Goal: Information Seeking & Learning: Learn about a topic

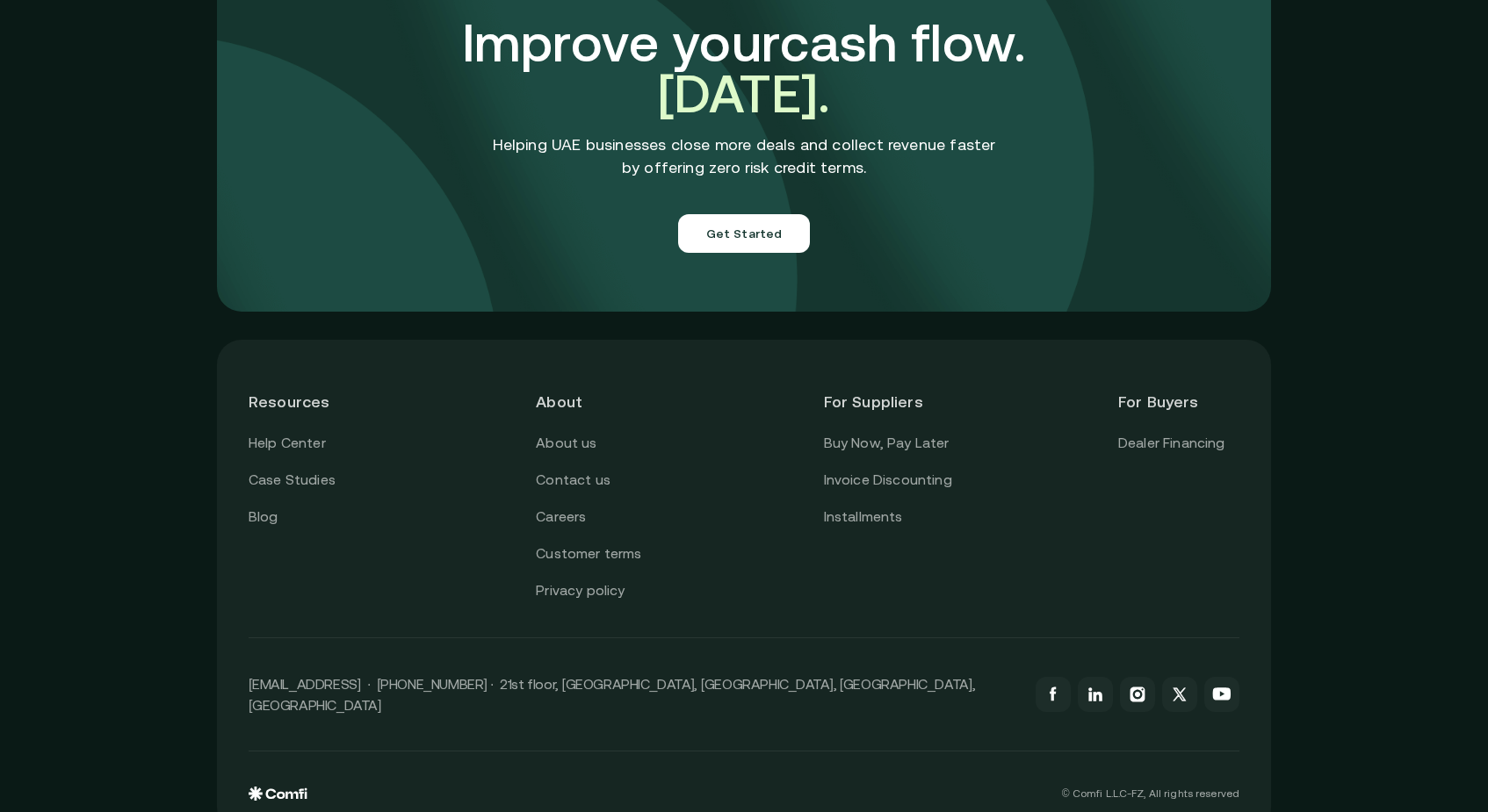
scroll to position [6148, 0]
click at [590, 432] on link "About us" at bounding box center [566, 444] width 60 height 23
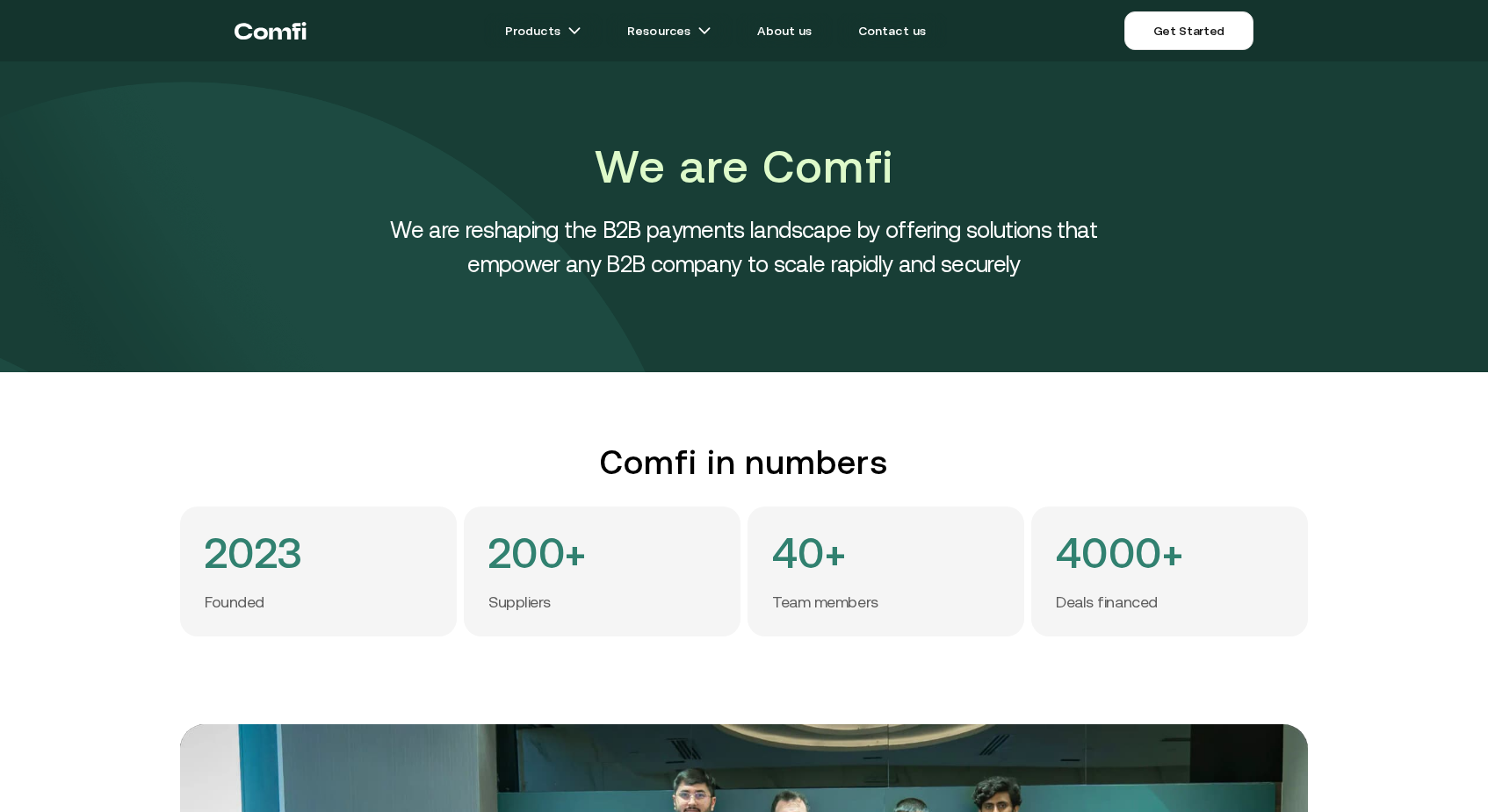
click at [285, 33] on icon "Return to the top of the Comfi home page" at bounding box center [270, 31] width 72 height 53
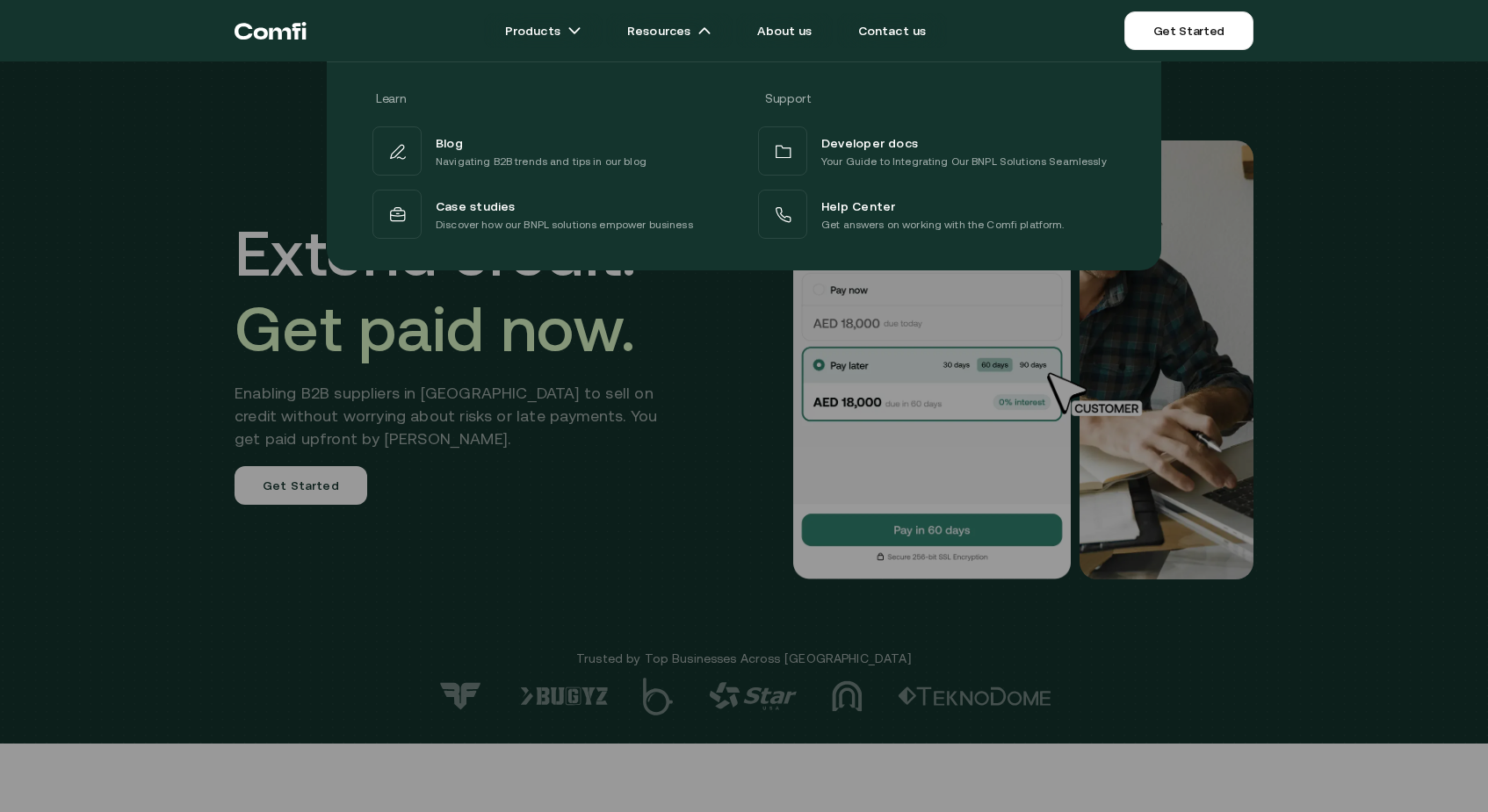
click at [692, 404] on div at bounding box center [744, 467] width 1488 height 812
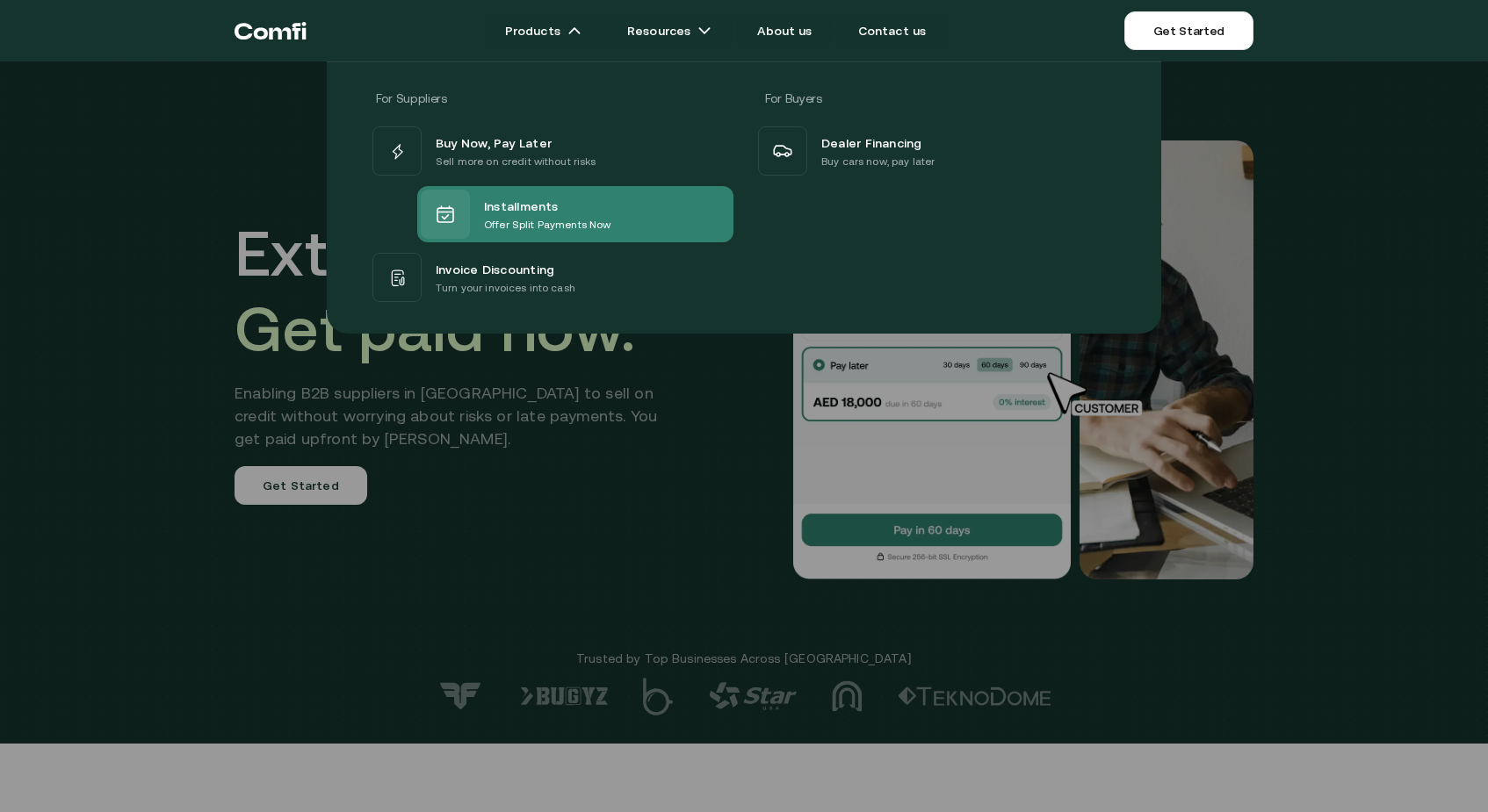
click at [485, 225] on p "Offer Split Payments Now" at bounding box center [547, 225] width 127 height 18
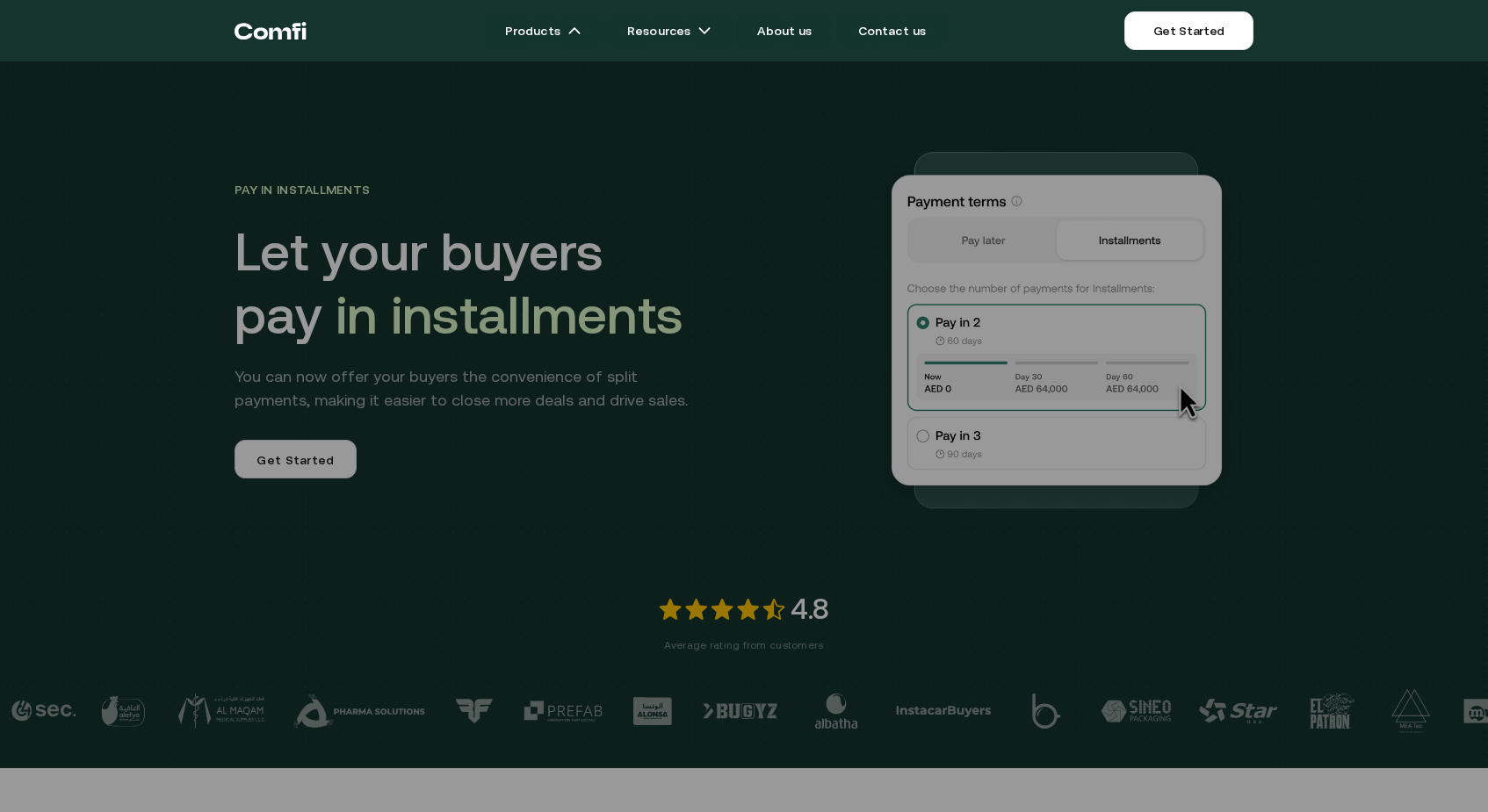
click at [299, 30] on icon "Return to the top of the Comfi home page" at bounding box center [297, 31] width 9 height 17
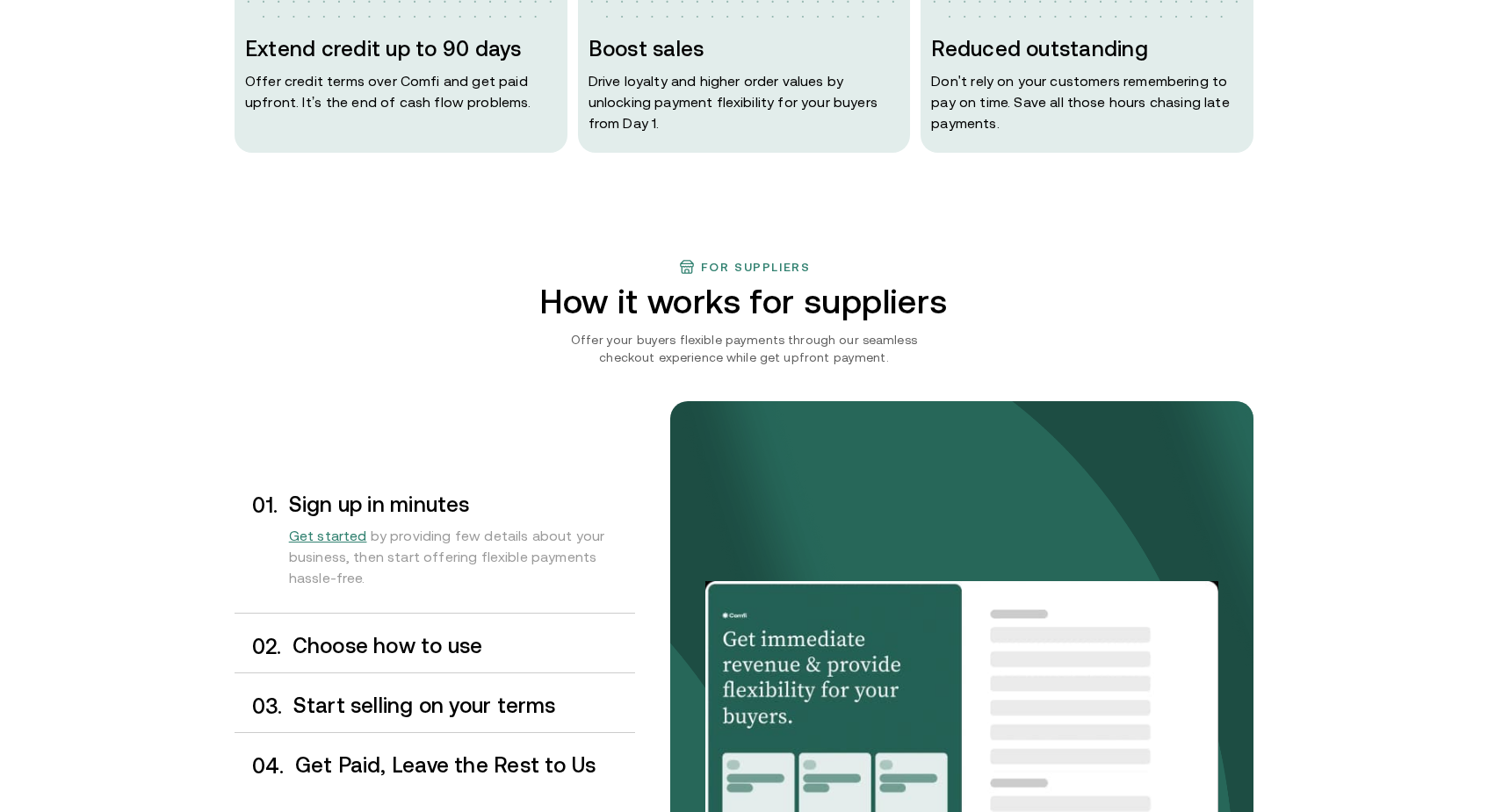
scroll to position [1381, 0]
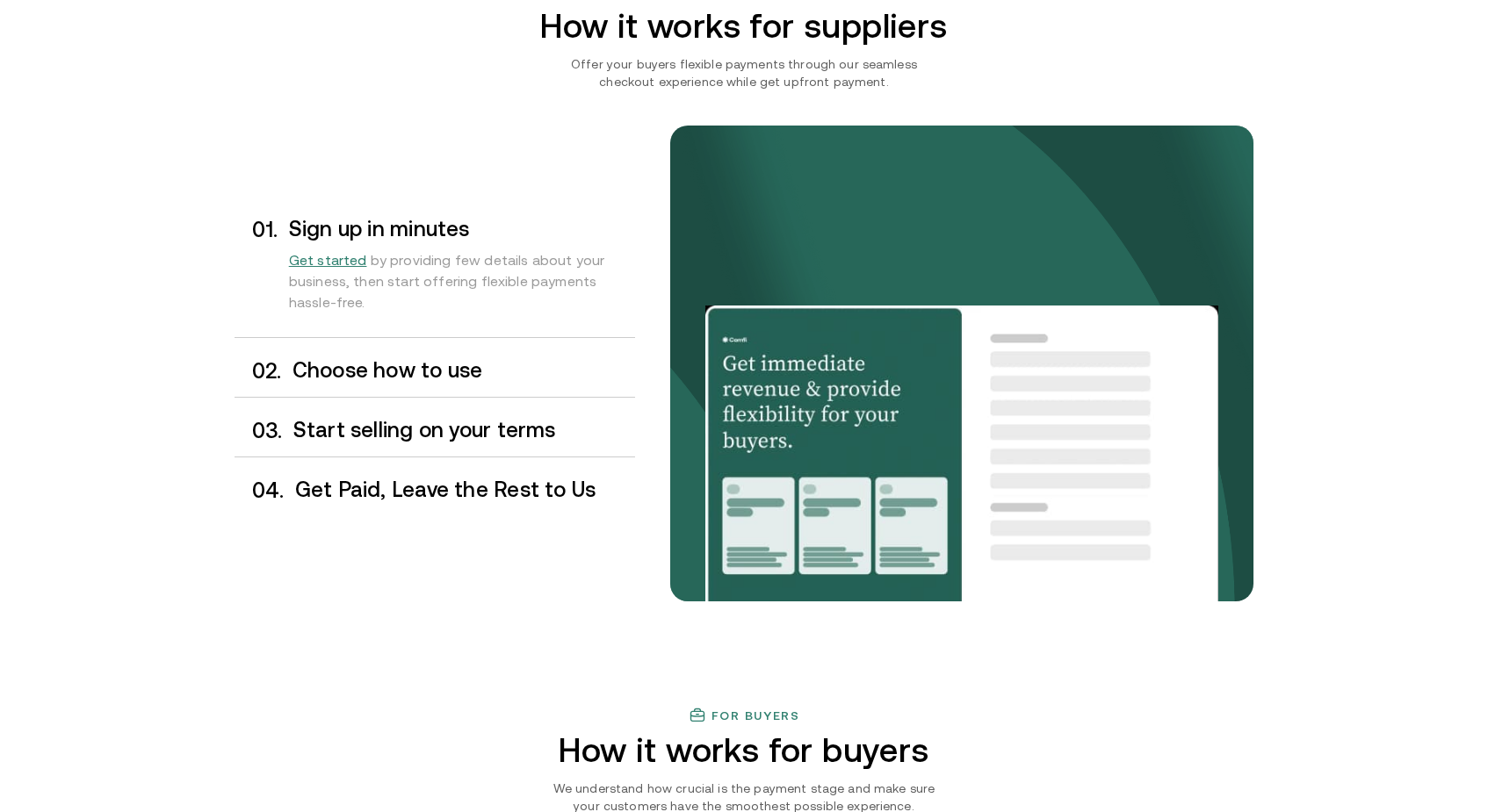
click at [487, 430] on h3 "Start selling on your terms" at bounding box center [464, 430] width 342 height 23
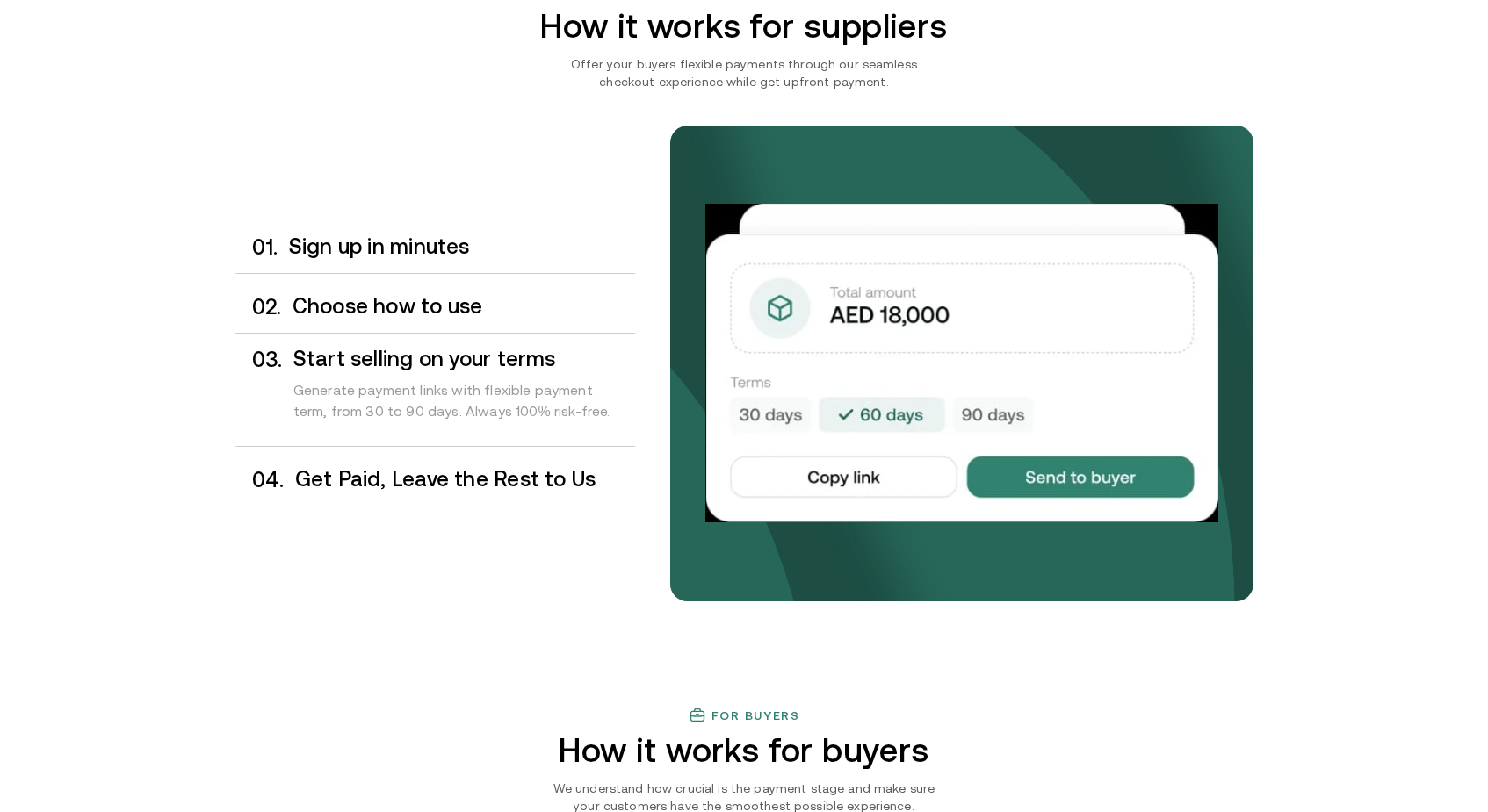
click at [486, 478] on h3 "Get Paid, Leave the Rest to Us" at bounding box center [465, 479] width 340 height 23
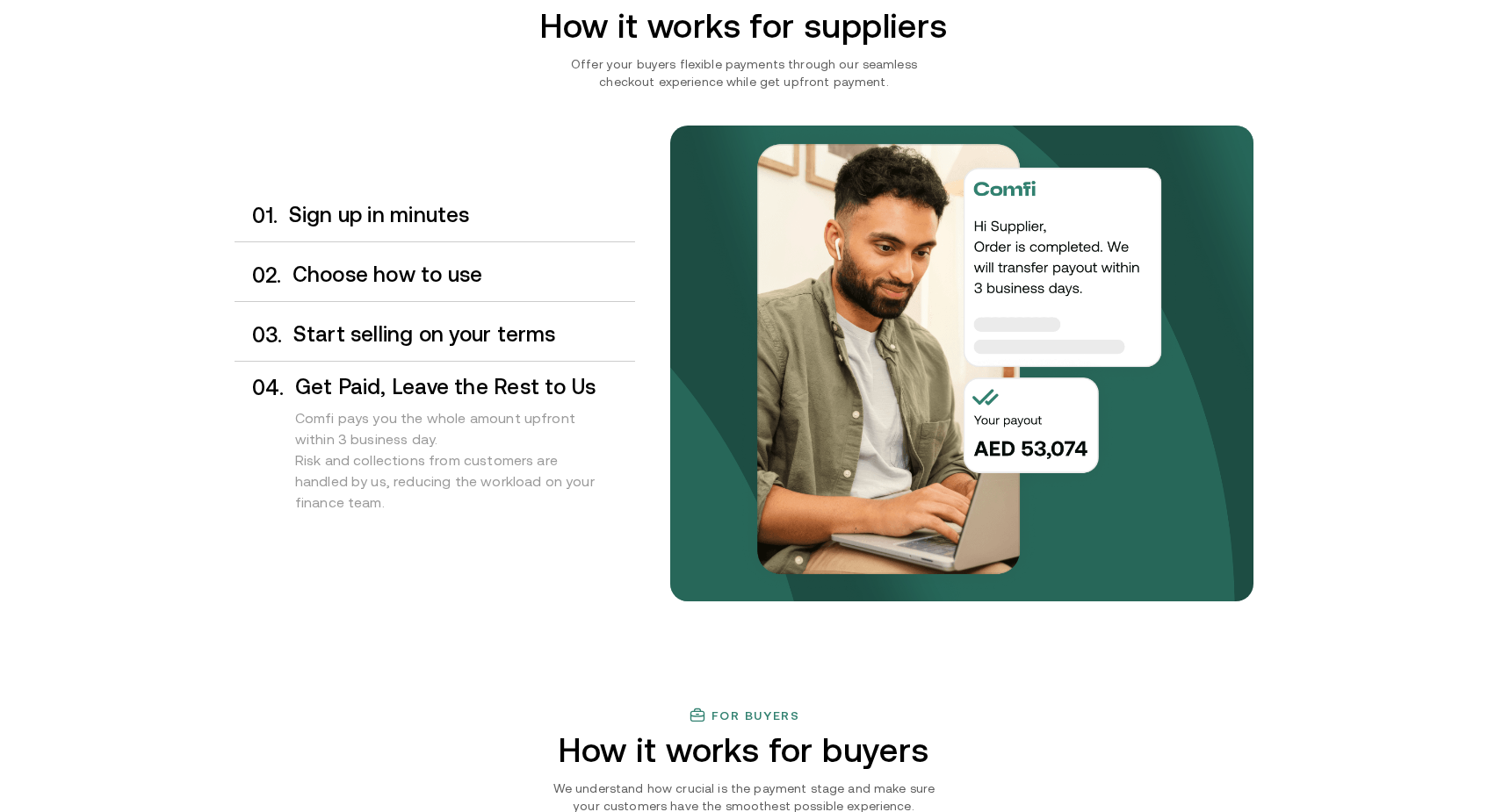
click at [426, 218] on h3 "Sign up in minutes" at bounding box center [462, 215] width 346 height 23
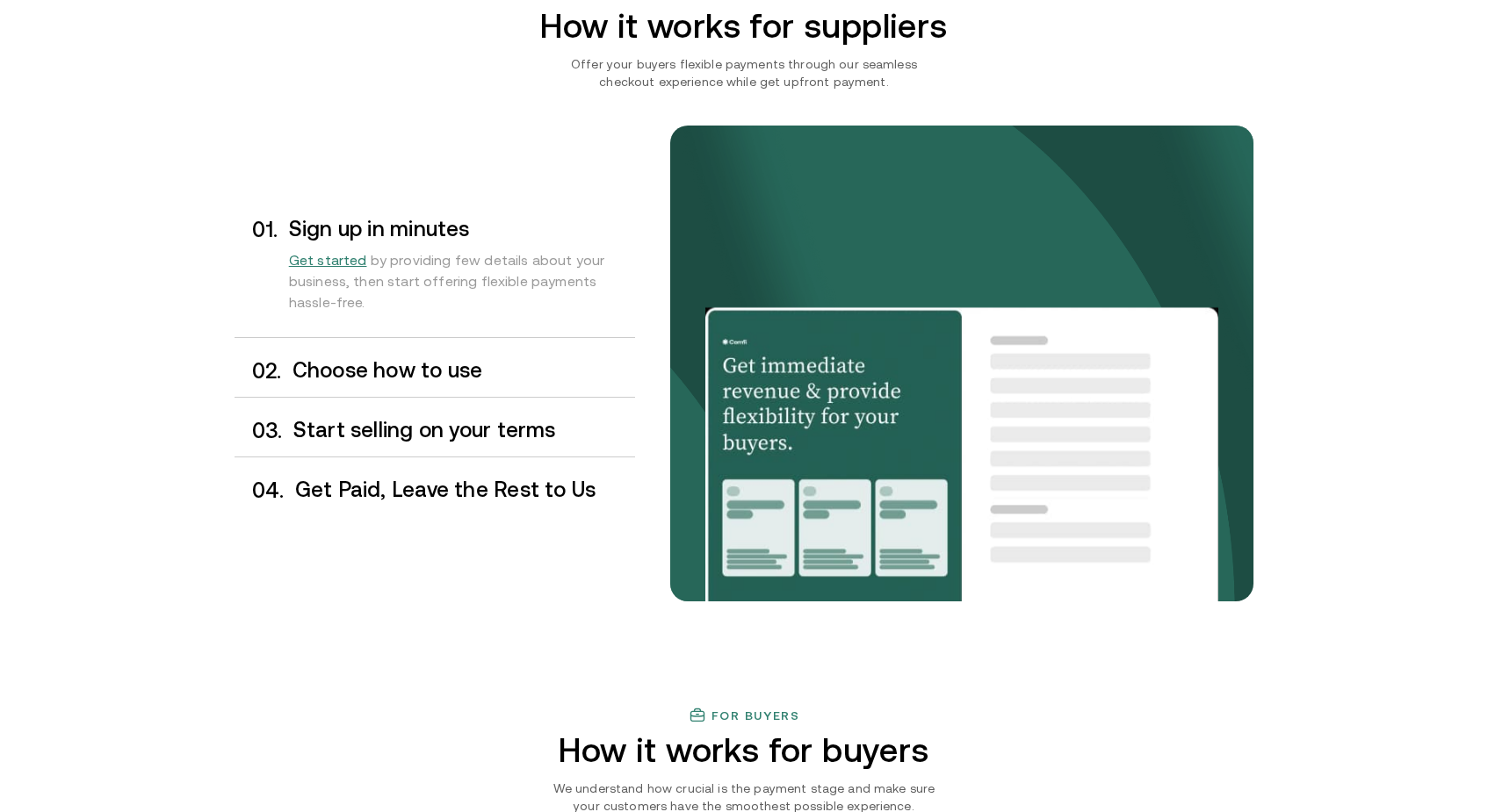
click at [410, 369] on h3 "Choose how to use" at bounding box center [464, 370] width 342 height 23
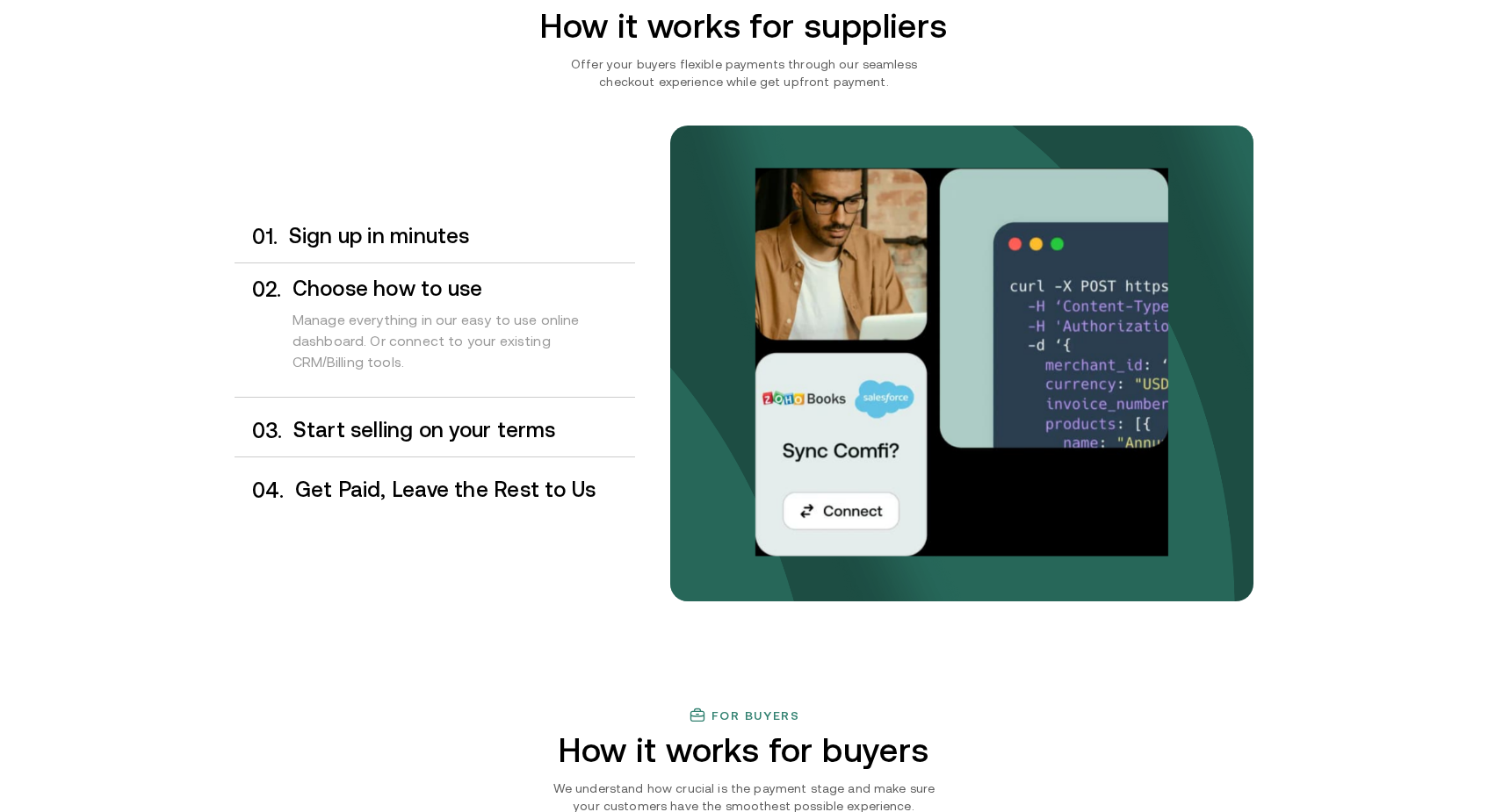
click at [454, 437] on h3 "Start selling on your terms" at bounding box center [464, 430] width 342 height 23
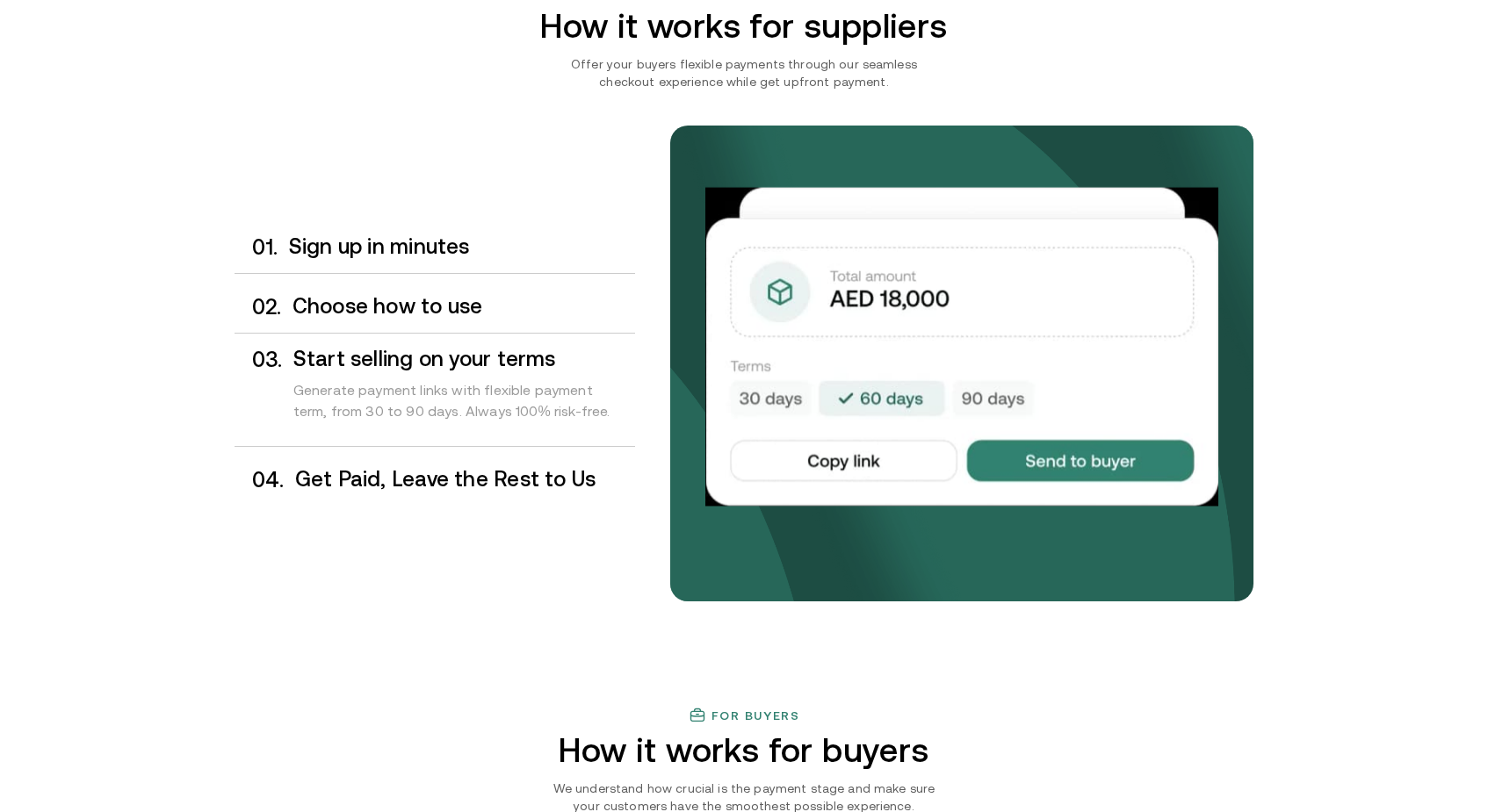
click at [434, 482] on h3 "Get Paid, Leave the Rest to Us" at bounding box center [465, 479] width 340 height 23
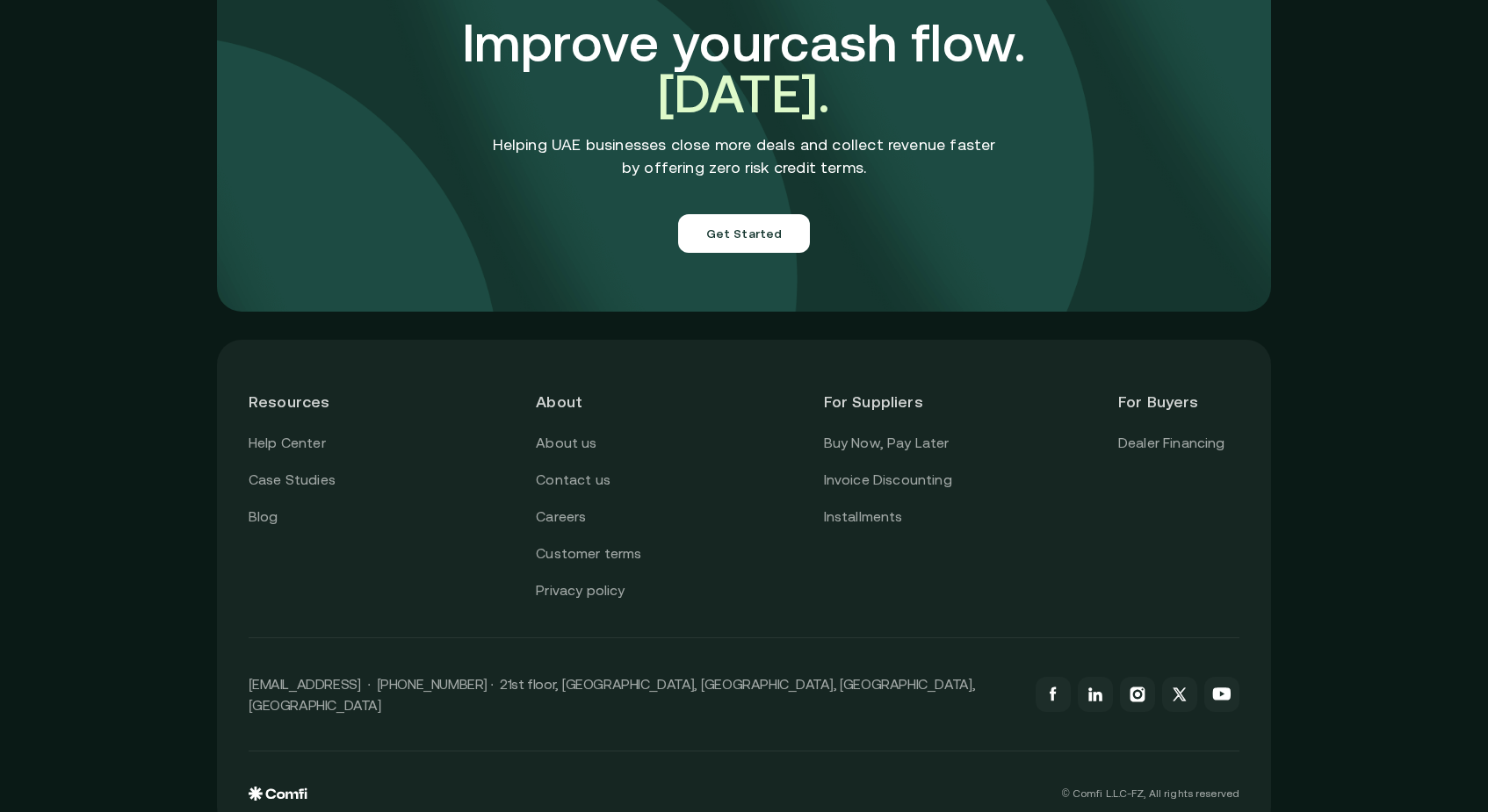
scroll to position [6148, 0]
click at [870, 432] on link "Buy Now, Pay Later" at bounding box center [886, 444] width 126 height 23
